Goal: Task Accomplishment & Management: Manage account settings

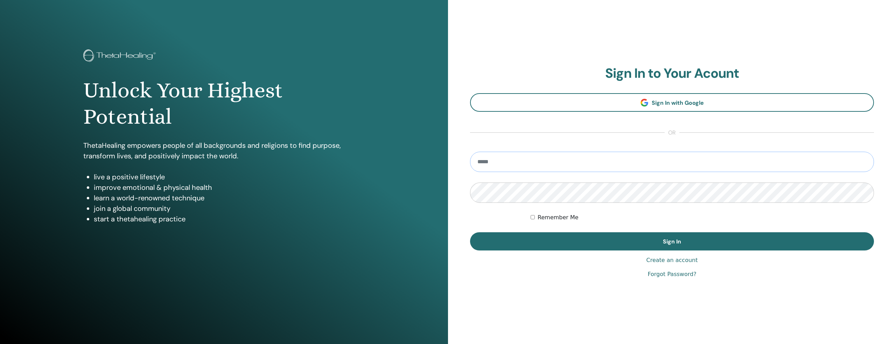
type input "**********"
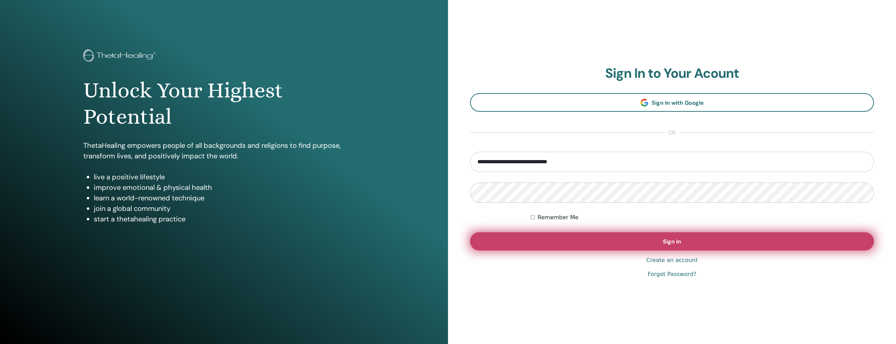
click at [496, 245] on button "Sign In" at bounding box center [672, 241] width 404 height 18
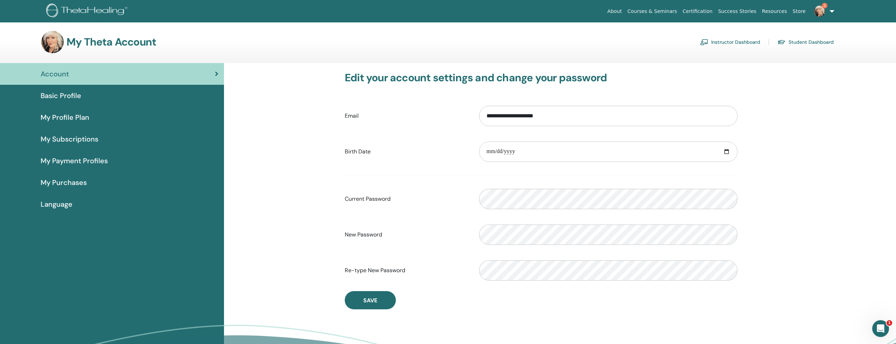
click at [751, 39] on link "Instructor Dashboard" at bounding box center [730, 41] width 60 height 11
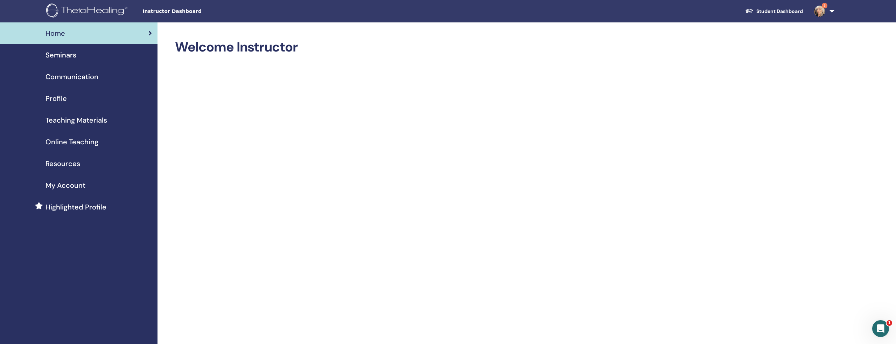
click at [77, 57] on div "Seminars" at bounding box center [79, 55] width 146 height 11
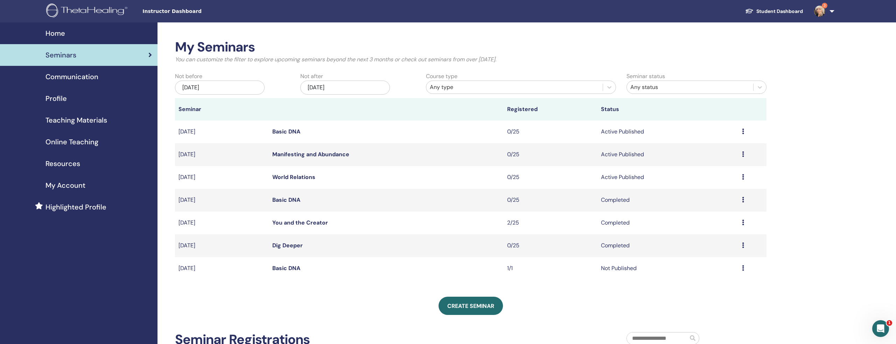
click at [78, 34] on div "Home" at bounding box center [79, 33] width 146 height 11
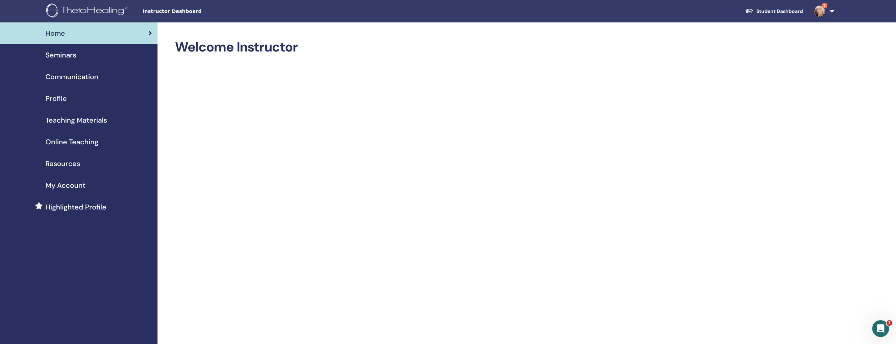
click at [64, 59] on span "Seminars" at bounding box center [61, 55] width 31 height 11
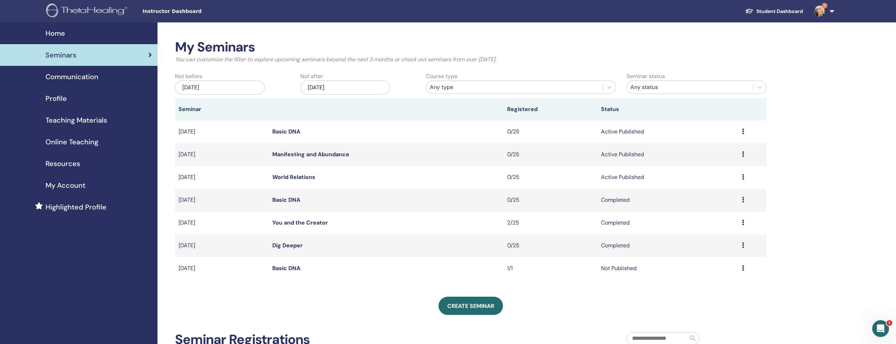
click at [293, 133] on link "Basic DNA" at bounding box center [286, 131] width 28 height 7
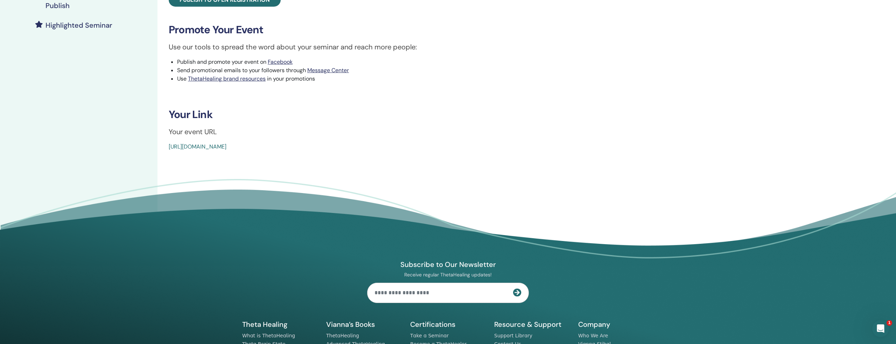
scroll to position [188, 0]
